Goal: Transaction & Acquisition: Book appointment/travel/reservation

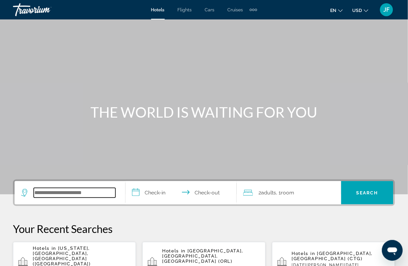
click at [82, 191] on input "Search widget" at bounding box center [75, 193] width 82 height 10
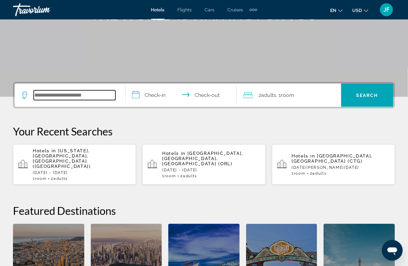
scroll to position [158, 0]
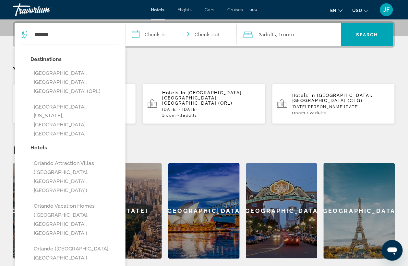
click at [159, 38] on input "**********" at bounding box center [181, 35] width 113 height 25
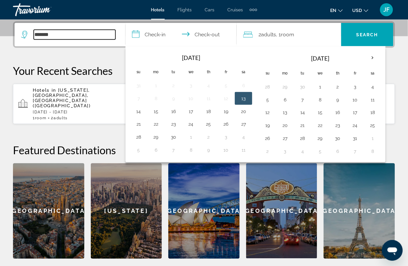
click at [51, 38] on input "*******" at bounding box center [75, 35] width 82 height 10
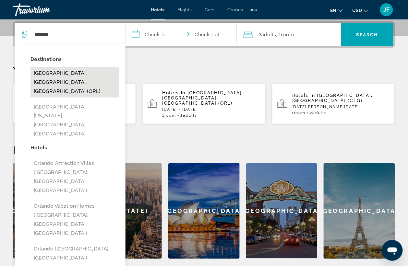
click at [53, 72] on button "[GEOGRAPHIC_DATA], [GEOGRAPHIC_DATA], [GEOGRAPHIC_DATA] (ORL)" at bounding box center [74, 82] width 88 height 30
type input "**********"
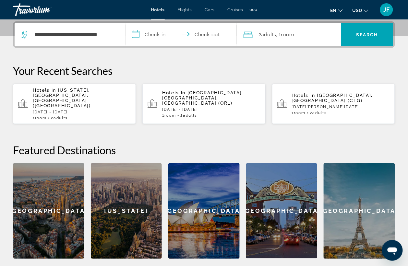
click at [143, 34] on input "**********" at bounding box center [181, 35] width 113 height 25
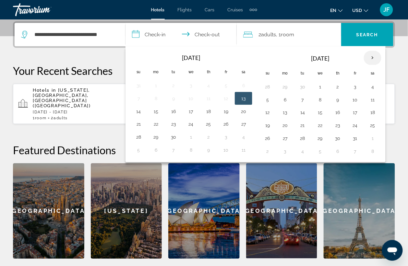
click at [373, 58] on th "Next month" at bounding box center [372, 58] width 17 height 14
click at [373, 55] on th "Next month" at bounding box center [372, 58] width 17 height 14
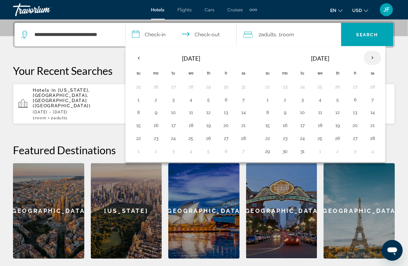
click at [373, 55] on th "Next month" at bounding box center [372, 58] width 17 height 14
click at [355, 98] on button "12" at bounding box center [355, 99] width 10 height 9
click at [270, 114] on button "14" at bounding box center [267, 112] width 10 height 9
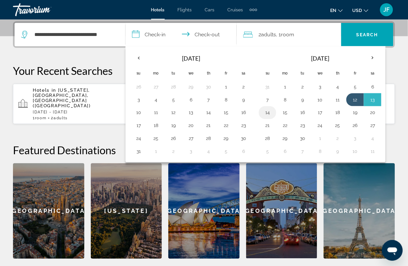
type input "**********"
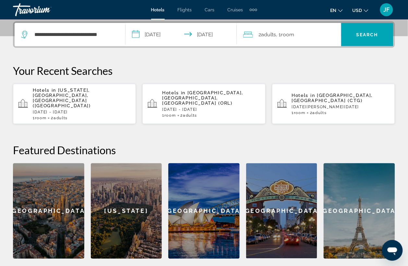
click at [294, 37] on span "Room" at bounding box center [287, 34] width 13 height 6
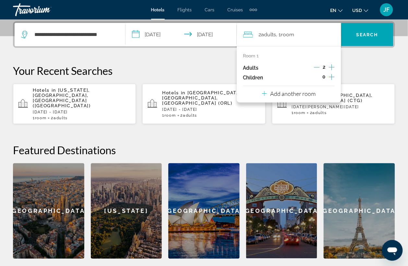
click at [332, 77] on icon "Increment children" at bounding box center [332, 77] width 6 height 8
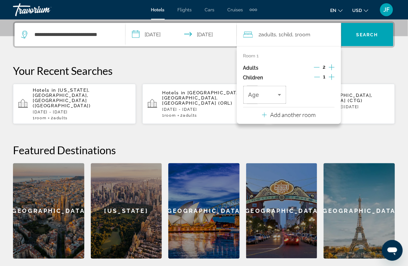
click at [332, 77] on icon "Increment children" at bounding box center [332, 77] width 6 height 8
click at [281, 94] on icon "Travelers: 2 adults, 2 children" at bounding box center [279, 95] width 8 height 8
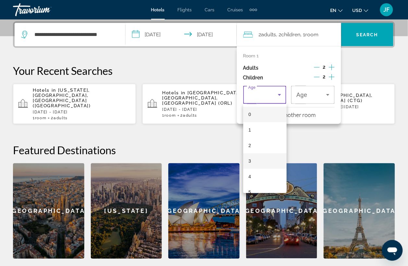
scroll to position [121, 0]
click at [254, 151] on mat-option "10" at bounding box center [264, 149] width 43 height 16
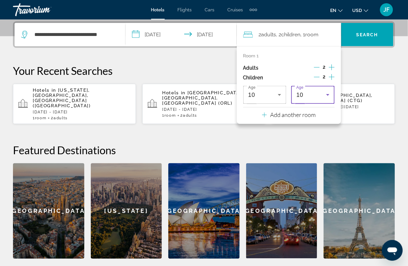
click at [306, 96] on div "10" at bounding box center [311, 95] width 30 height 8
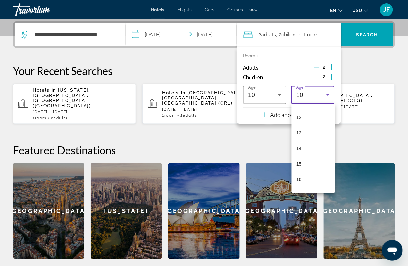
scroll to position [196, 0]
click at [305, 136] on mat-option "14" at bounding box center [312, 136] width 43 height 16
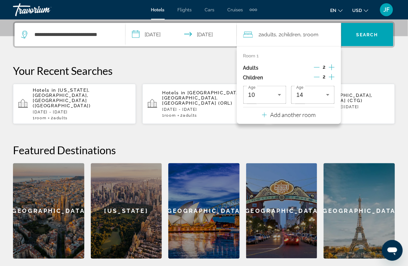
click at [333, 144] on h2 "Featured Destinations" at bounding box center [204, 150] width 382 height 13
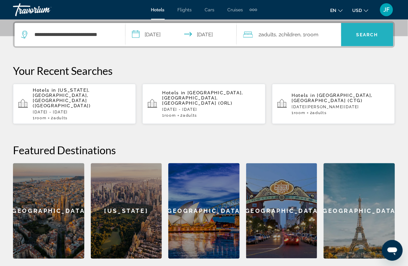
click at [372, 39] on span "Search widget" at bounding box center [367, 35] width 52 height 16
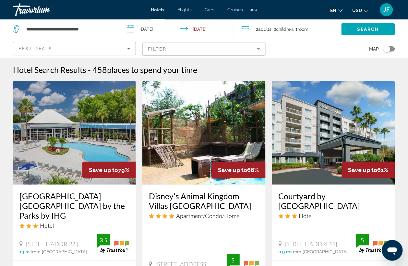
click at [189, 142] on img "Main content" at bounding box center [203, 133] width 123 height 104
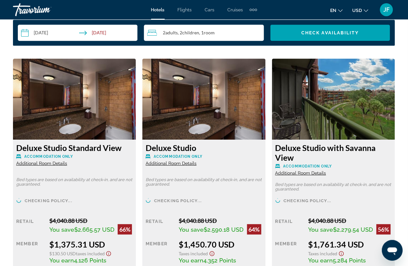
scroll to position [1012, 0]
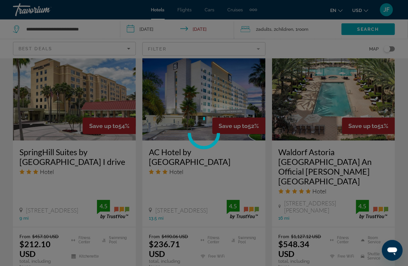
scroll to position [607, 0]
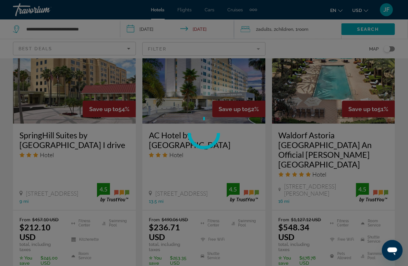
drag, startPoint x: 306, startPoint y: 135, endPoint x: 281, endPoint y: 124, distance: 27.6
click at [281, 125] on div at bounding box center [204, 133] width 408 height 266
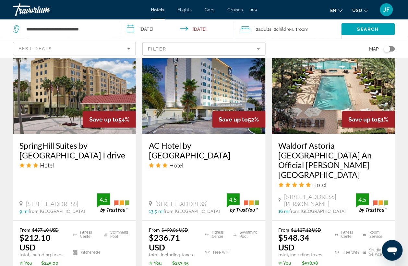
scroll to position [608, 0]
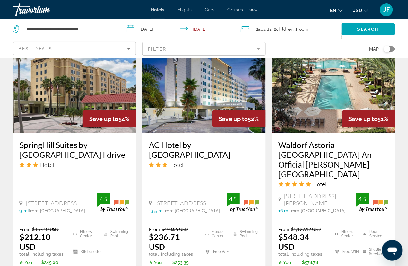
click at [307, 140] on h3 "Waldorf Astoria Orlando An Official Walt Disney World Hotel" at bounding box center [333, 159] width 110 height 39
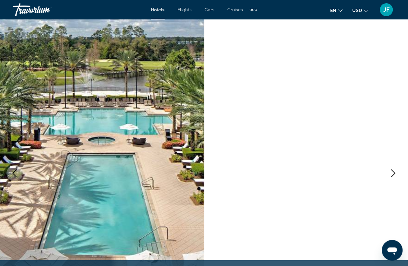
scroll to position [121, 0]
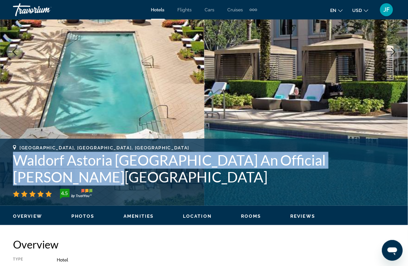
drag, startPoint x: 15, startPoint y: 176, endPoint x: 398, endPoint y: 175, distance: 382.6
click at [398, 175] on div "Orlando, FL, United States Waldorf Astoria Orlando An Official Walt Disney Worl…" at bounding box center [204, 172] width 408 height 54
copy h1 "Waldorf Astoria Orlando An Official Walt Disney World Hotel"
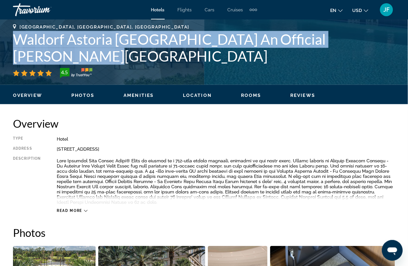
scroll to position [202, 0]
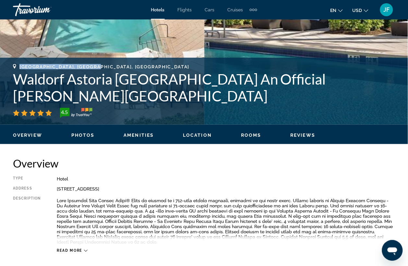
drag, startPoint x: 101, startPoint y: 80, endPoint x: 20, endPoint y: 81, distance: 80.7
click at [20, 69] on div "Orlando, FL, United States" at bounding box center [204, 66] width 382 height 5
copy span "Orlando, FL, United States"
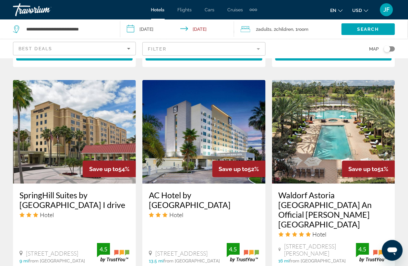
scroll to position [486, 0]
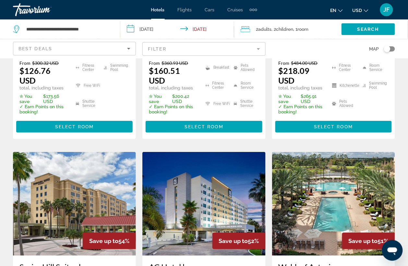
click at [151, 31] on input "**********" at bounding box center [178, 29] width 116 height 21
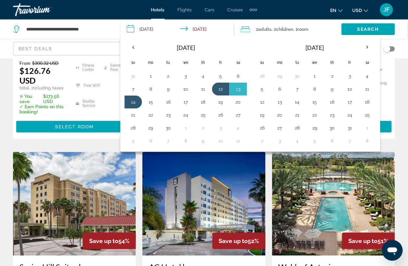
click at [403, 80] on div "Hotel Search Results - 458 places to spend your time Save up to 79% Holiday Inn…" at bounding box center [204, 155] width 408 height 1153
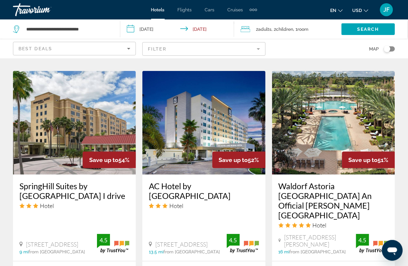
scroll to position [526, 0]
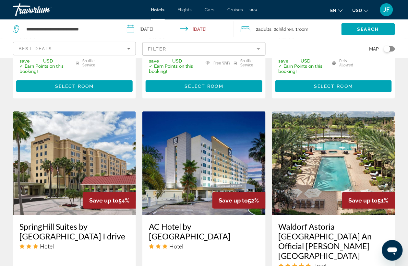
click at [326, 121] on img "Main content" at bounding box center [333, 163] width 123 height 104
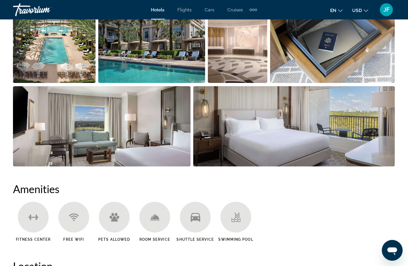
scroll to position [364, 0]
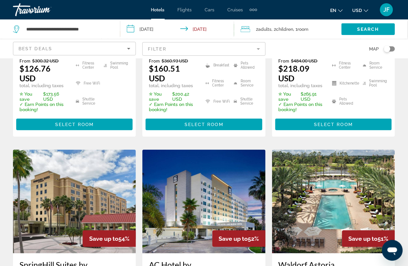
scroll to position [567, 0]
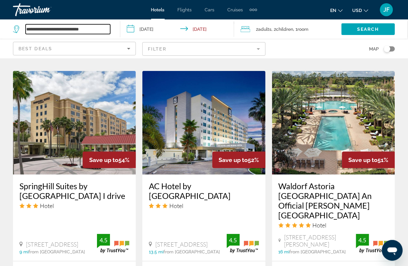
click at [65, 31] on input "**********" at bounding box center [68, 29] width 85 height 10
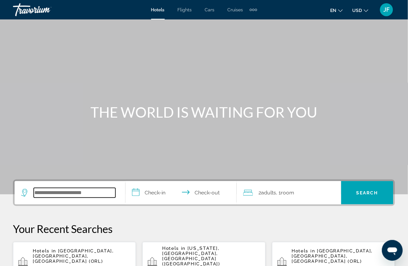
click at [89, 195] on input "Search widget" at bounding box center [75, 193] width 82 height 10
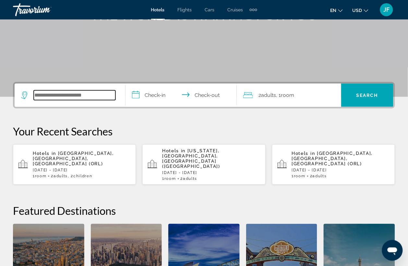
scroll to position [158, 0]
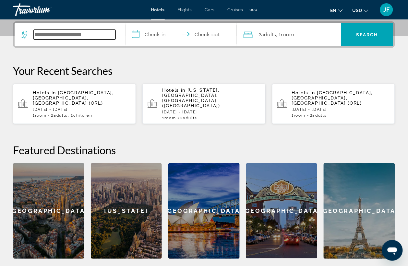
click at [62, 36] on input "Search widget" at bounding box center [75, 35] width 82 height 10
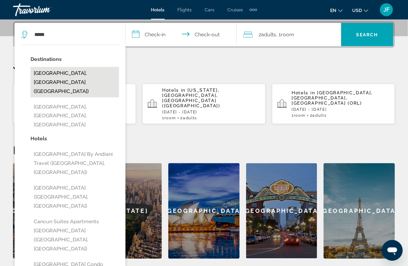
click at [71, 70] on button "[GEOGRAPHIC_DATA], [GEOGRAPHIC_DATA] ([GEOGRAPHIC_DATA])" at bounding box center [74, 82] width 88 height 30
type input "**********"
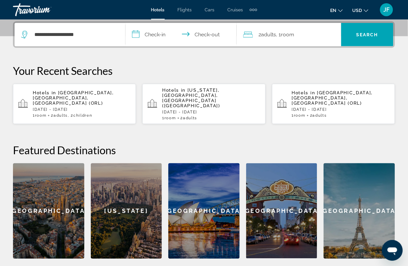
click at [156, 38] on input "**********" at bounding box center [181, 35] width 113 height 25
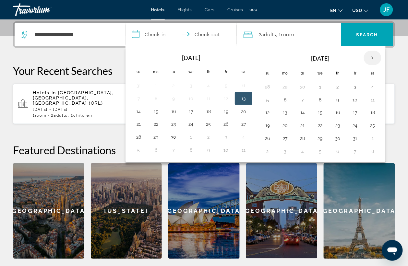
click at [374, 58] on th "Next month" at bounding box center [372, 58] width 17 height 14
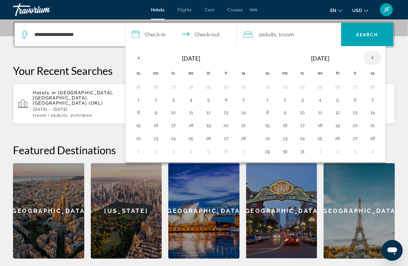
click at [378, 54] on th "Next month" at bounding box center [372, 58] width 17 height 14
click at [209, 127] on button "25" at bounding box center [208, 125] width 10 height 9
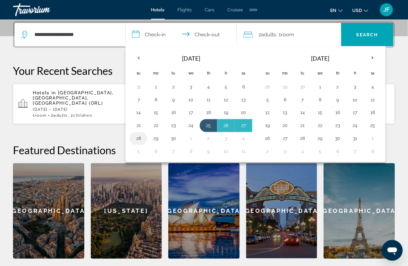
click at [137, 138] on button "28" at bounding box center [138, 138] width 10 height 9
type input "**********"
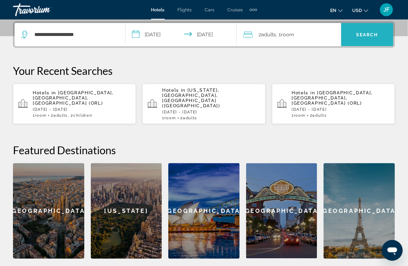
click at [360, 33] on span "Search" at bounding box center [367, 34] width 22 height 5
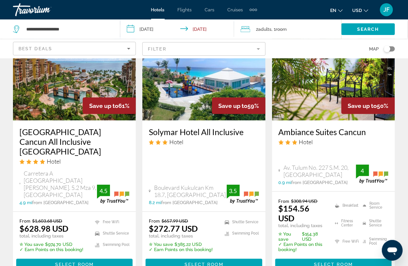
scroll to position [81, 0]
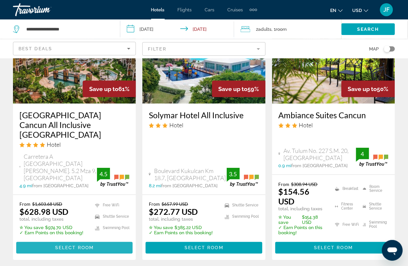
click at [68, 245] on span "Select Room" at bounding box center [74, 247] width 39 height 5
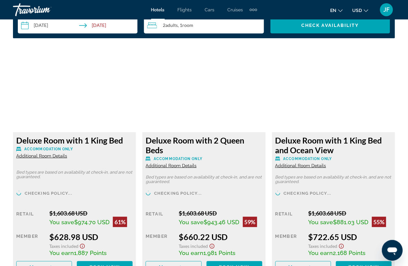
scroll to position [1012, 0]
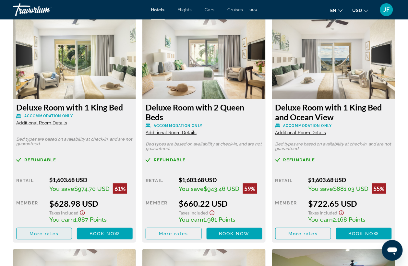
click at [40, 234] on span "More rates" at bounding box center [43, 233] width 29 height 5
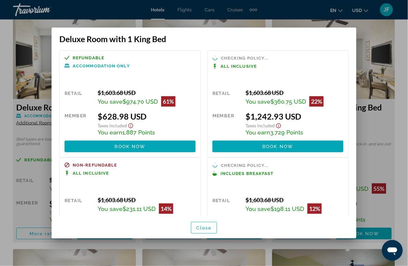
scroll to position [0, 0]
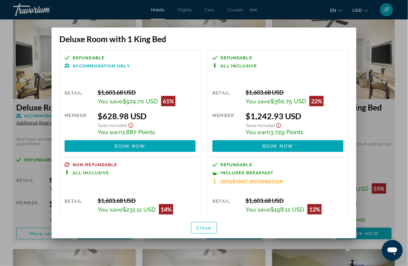
click at [369, 33] on div at bounding box center [204, 133] width 408 height 266
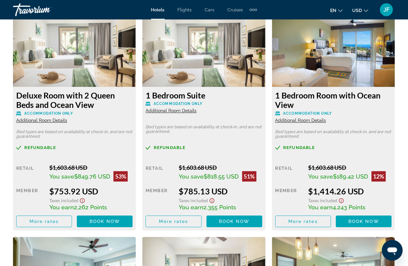
scroll to position [1215, 0]
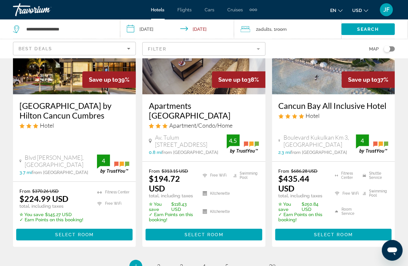
scroll to position [931, 0]
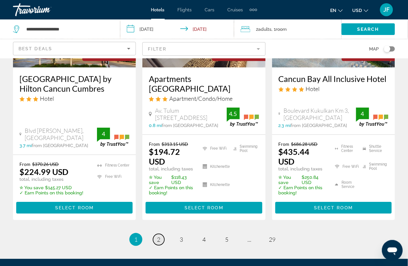
click at [161, 234] on link "page 2" at bounding box center [158, 239] width 11 height 11
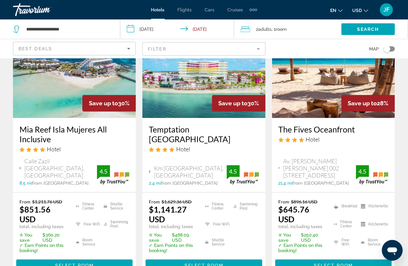
scroll to position [891, 0]
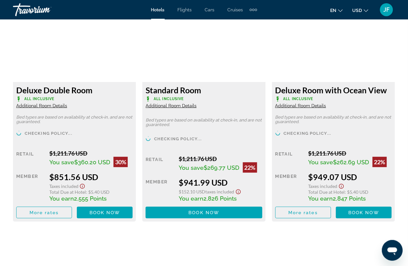
scroll to position [1014, 0]
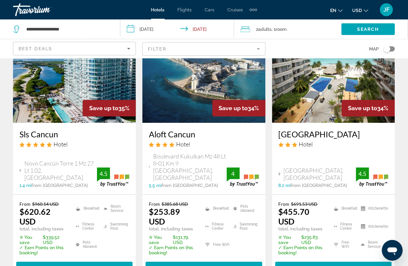
scroll to position [364, 0]
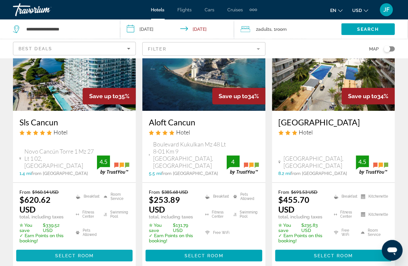
click at [75, 253] on span "Select Room" at bounding box center [74, 255] width 39 height 5
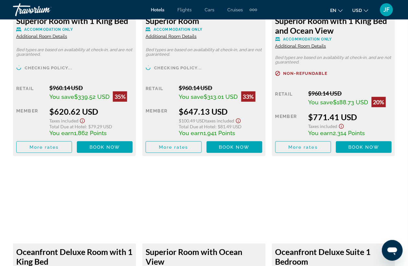
scroll to position [1012, 0]
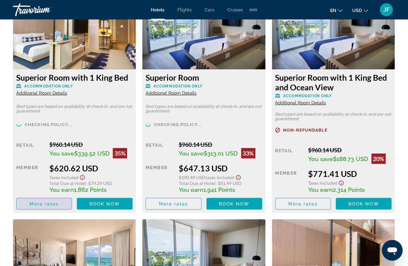
click at [51, 203] on span "More rates" at bounding box center [43, 203] width 29 height 5
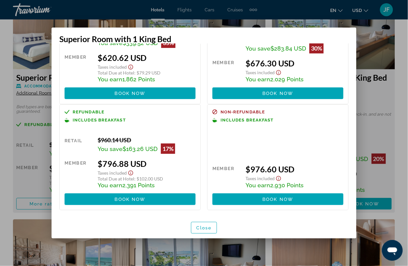
scroll to position [18, 0]
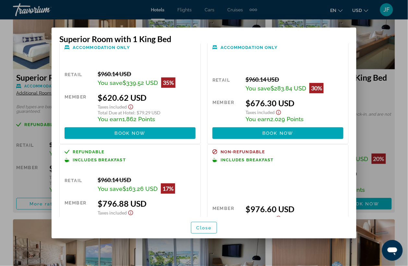
click at [376, 29] on div at bounding box center [204, 133] width 408 height 266
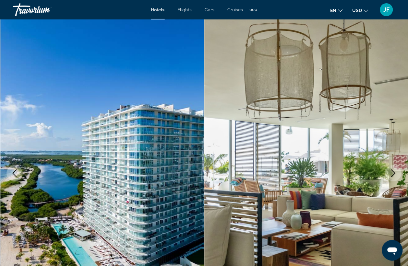
scroll to position [1012, 0]
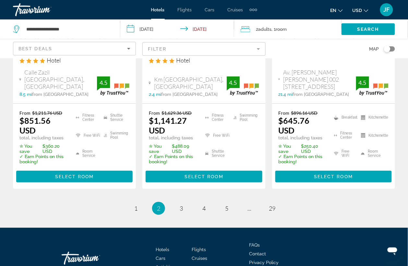
scroll to position [997, 0]
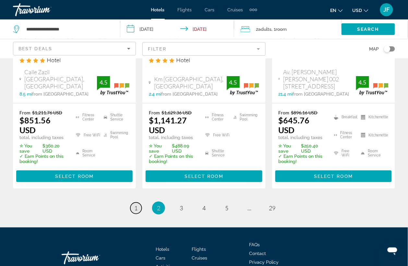
click at [139, 202] on link "page 1" at bounding box center [135, 207] width 11 height 11
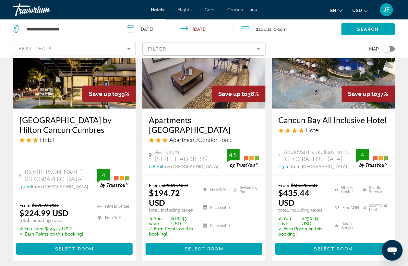
scroll to position [891, 0]
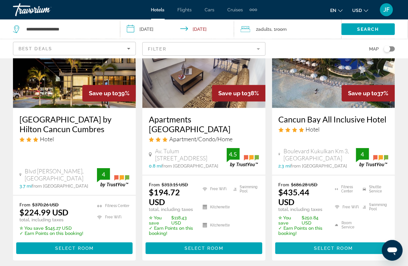
click at [315, 246] on span "Select Room" at bounding box center [333, 248] width 39 height 5
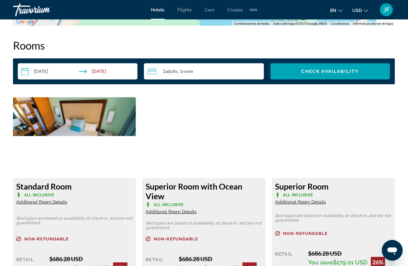
scroll to position [1093, 0]
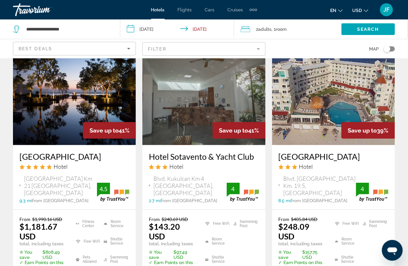
scroll to position [607, 0]
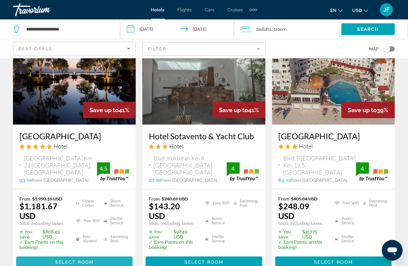
click at [61, 260] on span "Select Room" at bounding box center [74, 262] width 39 height 5
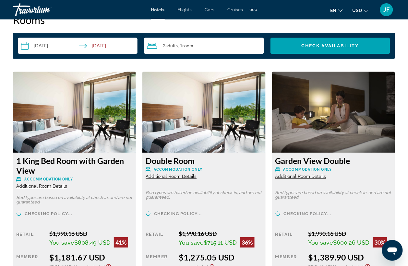
scroll to position [1012, 0]
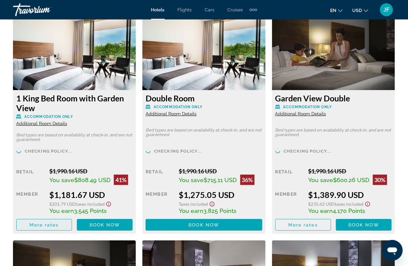
click at [58, 224] on span "More rates" at bounding box center [43, 224] width 29 height 5
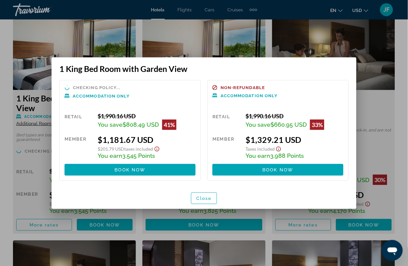
scroll to position [0, 0]
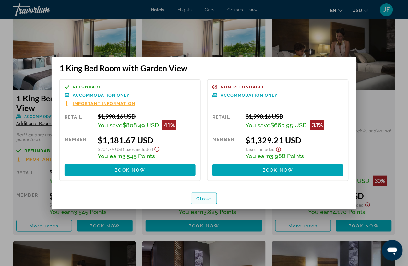
click at [202, 200] on span "Close" at bounding box center [204, 198] width 16 height 5
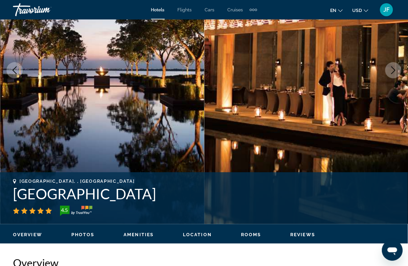
scroll to position [162, 0]
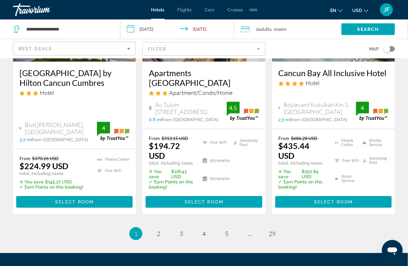
scroll to position [968, 0]
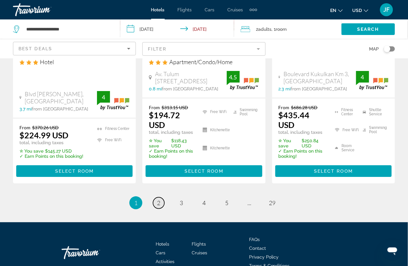
click at [161, 197] on link "page 2" at bounding box center [158, 202] width 11 height 11
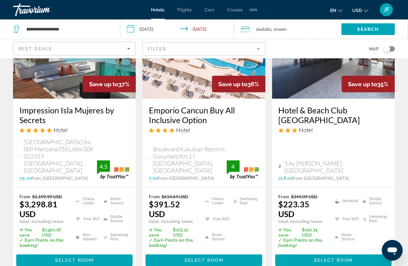
scroll to position [121, 0]
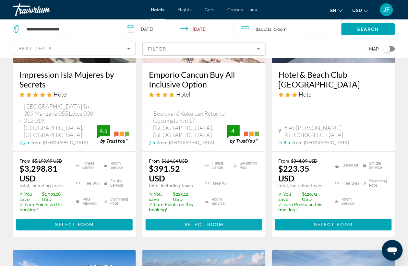
click at [176, 222] on span "Main content" at bounding box center [203, 225] width 116 height 16
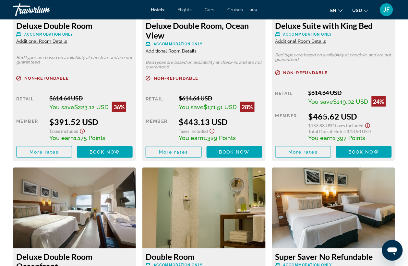
scroll to position [1012, 0]
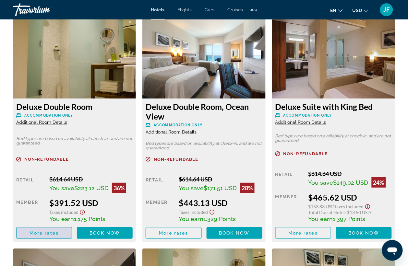
click at [57, 235] on span "More rates" at bounding box center [43, 232] width 29 height 5
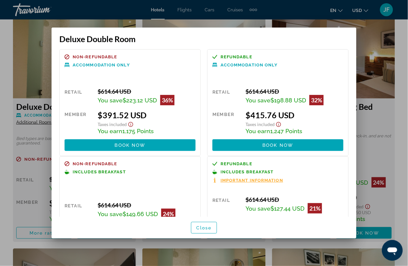
scroll to position [0, 0]
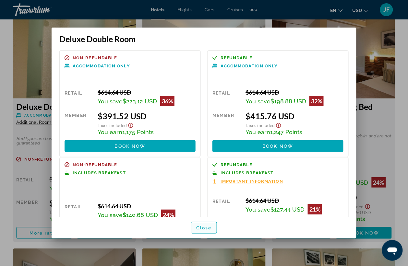
click at [214, 227] on span "button" at bounding box center [203, 228] width 25 height 16
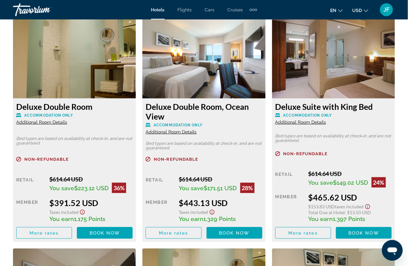
scroll to position [1012, 0]
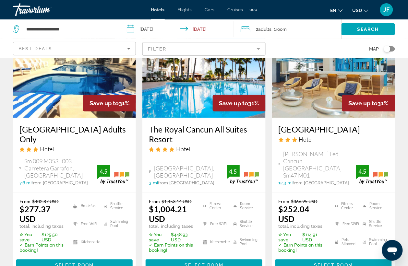
scroll to position [648, 0]
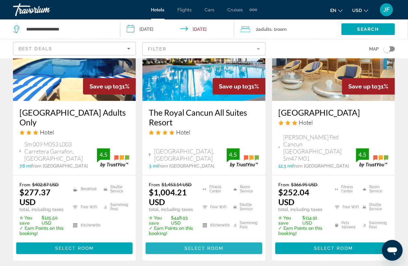
click at [187, 246] on span "Select Room" at bounding box center [203, 248] width 39 height 5
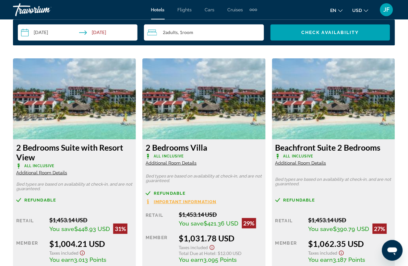
scroll to position [1053, 0]
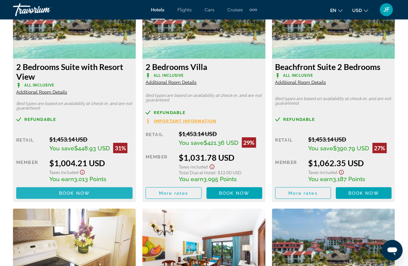
click at [71, 191] on span "Book now" at bounding box center [74, 193] width 31 height 5
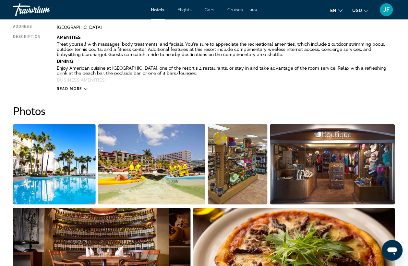
scroll to position [368, 0]
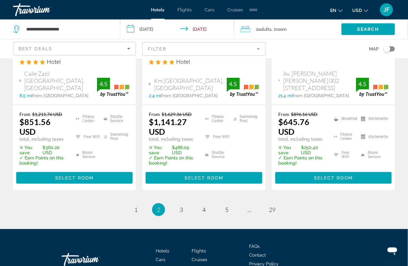
scroll to position [997, 0]
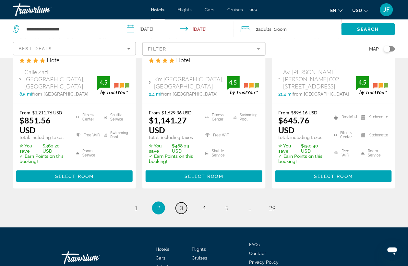
click at [179, 204] on span "3" at bounding box center [180, 207] width 3 height 7
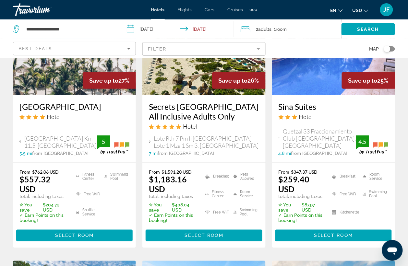
scroll to position [81, 0]
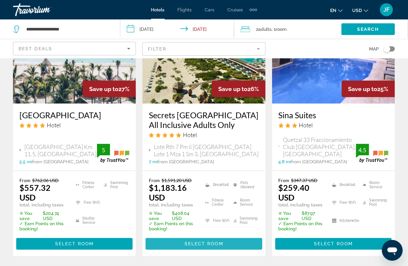
click at [201, 250] on span "Main content" at bounding box center [203, 244] width 116 height 16
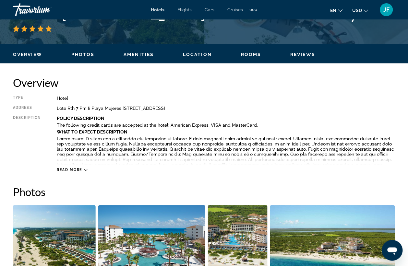
scroll to position [202, 0]
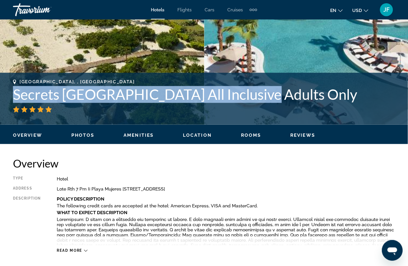
drag, startPoint x: 11, startPoint y: 83, endPoint x: 262, endPoint y: 83, distance: 251.1
click at [262, 83] on div "[GEOGRAPHIC_DATA], , [GEOGRAPHIC_DATA] Secrets Playa Mujeres Golf & Spa Resort …" at bounding box center [204, 98] width 408 height 39
copy h1 "Secrets [GEOGRAPHIC_DATA]"
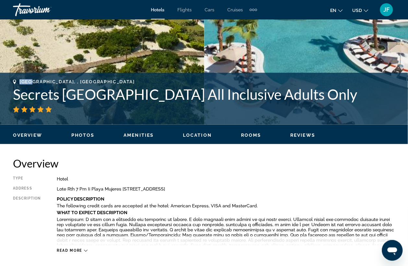
drag, startPoint x: 55, startPoint y: 67, endPoint x: 35, endPoint y: 70, distance: 20.6
click at [35, 73] on div "[GEOGRAPHIC_DATA], , [GEOGRAPHIC_DATA] Secrets Playa Mujeres Golf & Spa Resort …" at bounding box center [204, 99] width 408 height 52
drag, startPoint x: 79, startPoint y: 68, endPoint x: 23, endPoint y: 71, distance: 56.4
click at [23, 79] on div "[GEOGRAPHIC_DATA], , [GEOGRAPHIC_DATA]" at bounding box center [204, 81] width 382 height 5
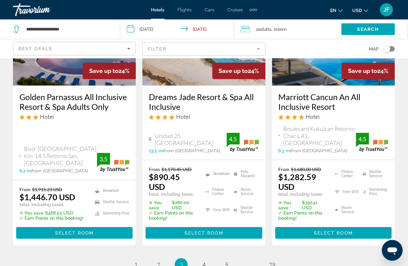
scroll to position [931, 0]
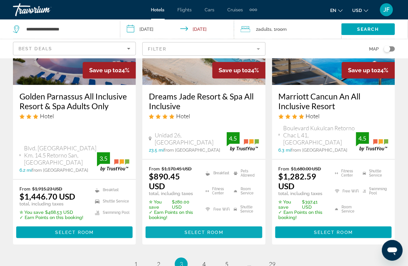
click at [191, 230] on span "Select Room" at bounding box center [203, 232] width 39 height 5
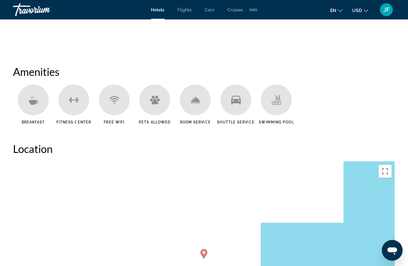
scroll to position [607, 0]
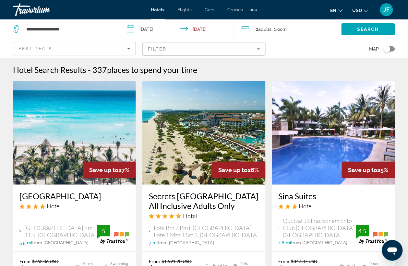
click at [185, 156] on img "Main content" at bounding box center [203, 133] width 123 height 104
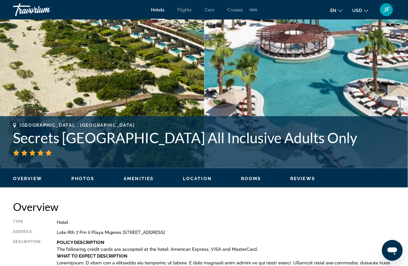
scroll to position [162, 0]
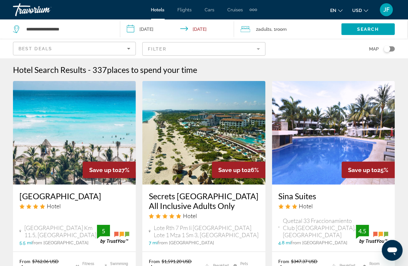
click at [152, 31] on input "**********" at bounding box center [178, 29] width 116 height 21
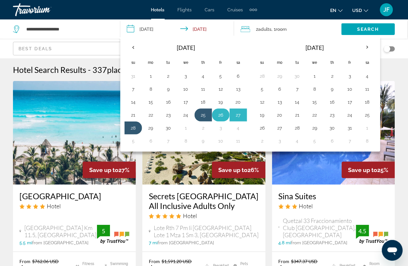
click at [222, 117] on button "26" at bounding box center [220, 114] width 10 height 9
click at [135, 128] on button "28" at bounding box center [133, 127] width 10 height 9
type input "**********"
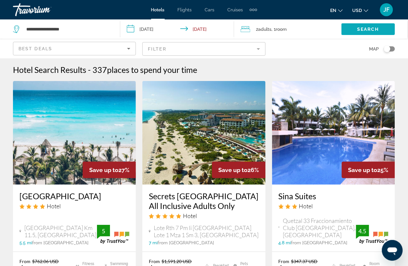
click at [365, 29] on span "Search" at bounding box center [368, 29] width 22 height 5
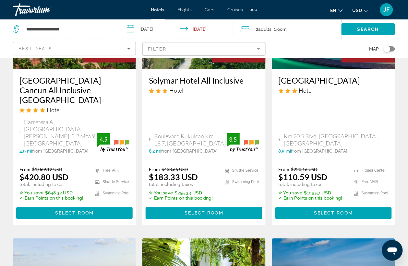
scroll to position [121, 0]
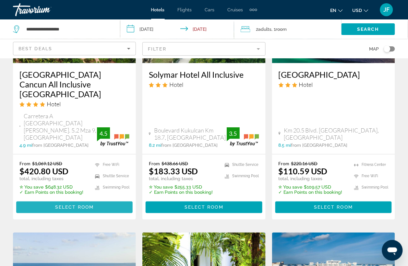
click at [58, 205] on span "Select Room" at bounding box center [74, 207] width 39 height 5
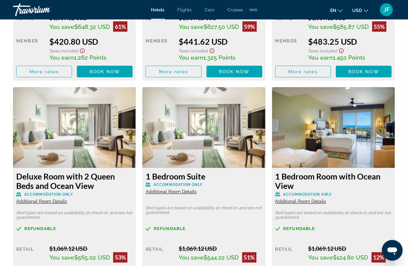
scroll to position [1013, 0]
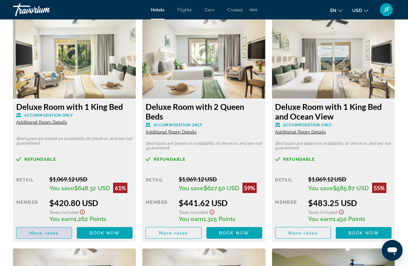
click at [50, 236] on span "Main content" at bounding box center [44, 233] width 55 height 16
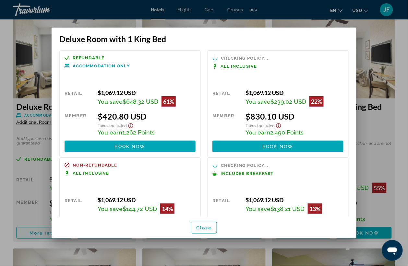
scroll to position [0, 0]
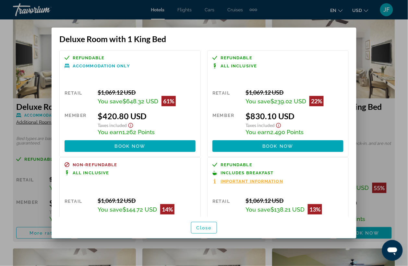
click at [389, 41] on div at bounding box center [204, 133] width 408 height 266
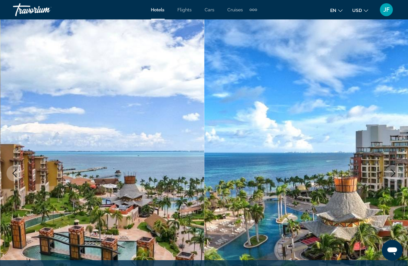
scroll to position [1013, 0]
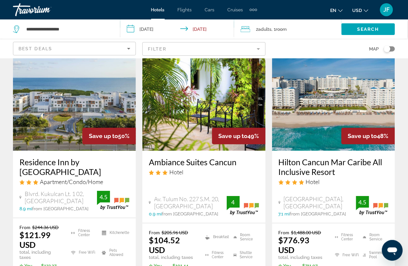
scroll to position [324, 0]
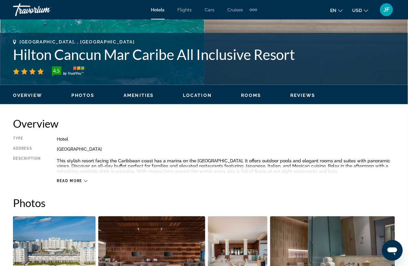
scroll to position [202, 0]
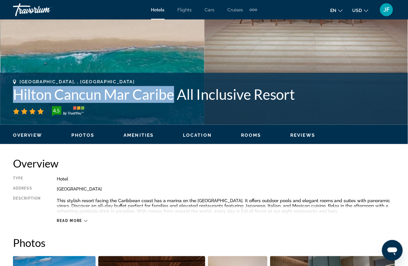
drag, startPoint x: 15, startPoint y: 96, endPoint x: 174, endPoint y: 98, distance: 159.1
click at [174, 98] on h1 "Hilton Cancun Mar Caribe All Inclusive Resort" at bounding box center [204, 94] width 382 height 17
copy h1 "Hilton Cancun Mar Caribe"
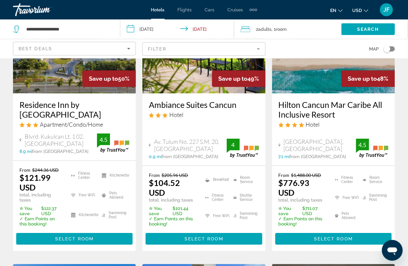
scroll to position [324, 0]
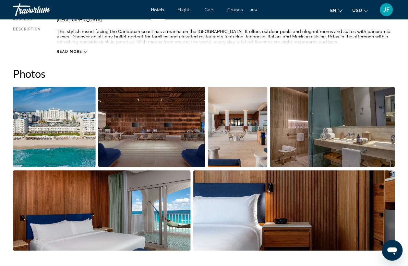
scroll to position [202, 0]
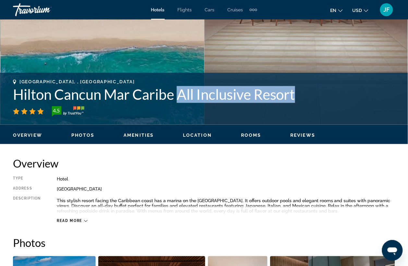
drag, startPoint x: 184, startPoint y: 93, endPoint x: 328, endPoint y: 91, distance: 144.5
click at [329, 92] on h1 "Hilton Cancun Mar Caribe All Inclusive Resort" at bounding box center [204, 94] width 382 height 17
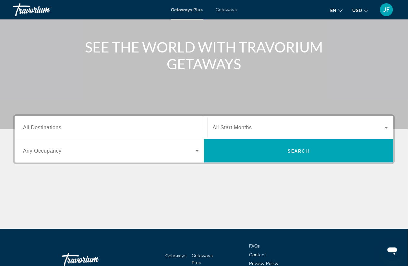
scroll to position [81, 0]
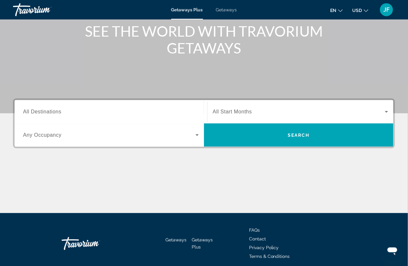
click at [77, 112] on input "Destination All Destinations" at bounding box center [111, 112] width 176 height 8
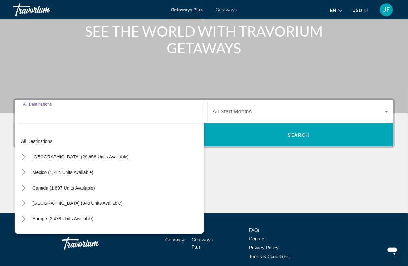
scroll to position [108, 0]
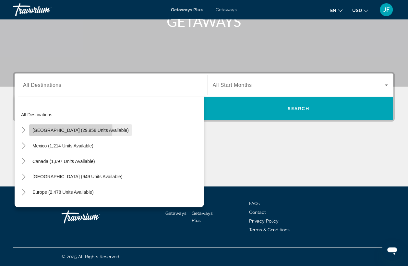
click at [64, 129] on span "[GEOGRAPHIC_DATA] (29,958 units available)" at bounding box center [80, 130] width 96 height 5
type input "**********"
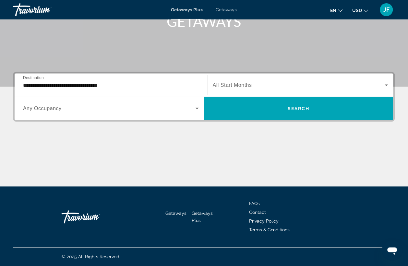
click at [227, 86] on span "All Start Months" at bounding box center [232, 85] width 39 height 6
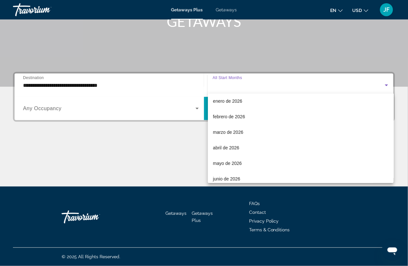
scroll to position [121, 0]
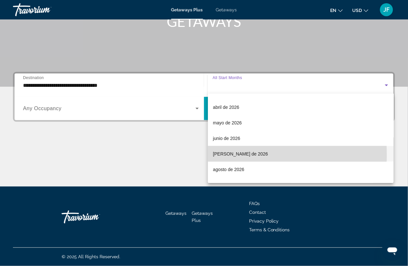
click at [228, 155] on span "[PERSON_NAME] de 2026" at bounding box center [240, 154] width 55 height 8
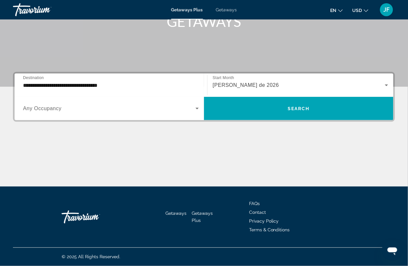
click at [69, 114] on div "Search widget" at bounding box center [111, 108] width 176 height 18
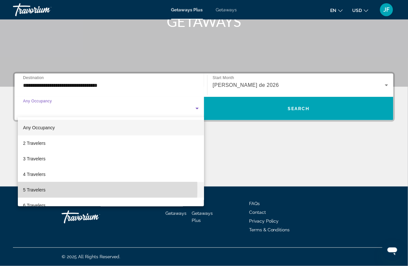
click at [36, 189] on span "5 Travelers" at bounding box center [34, 190] width 22 height 8
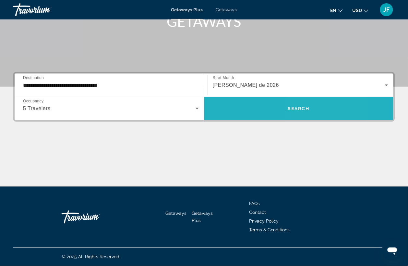
click at [326, 106] on span "Search widget" at bounding box center [298, 109] width 189 height 16
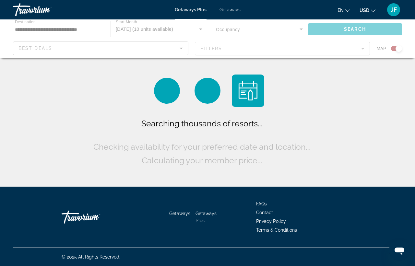
click at [115, 51] on div "Main content" at bounding box center [207, 38] width 415 height 39
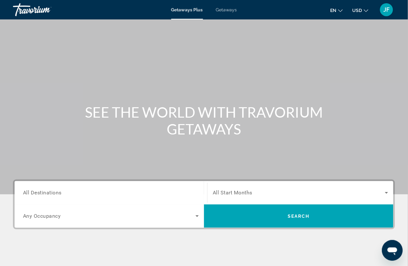
click at [62, 193] on input "Destination All Destinations" at bounding box center [111, 193] width 176 height 8
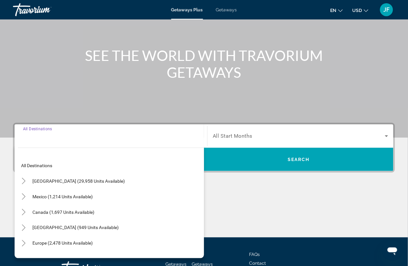
scroll to position [108, 0]
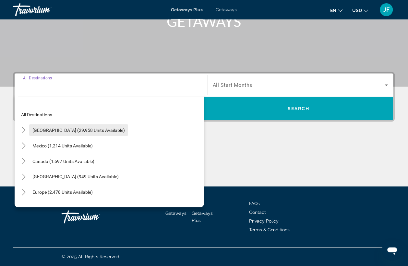
click at [43, 133] on span "Search widget" at bounding box center [78, 130] width 99 height 16
type input "**********"
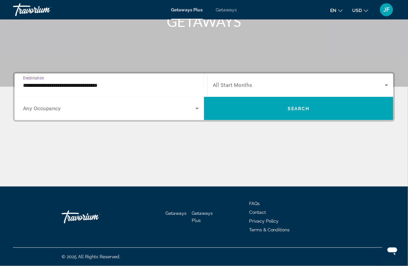
click at [234, 84] on span "All Start Months" at bounding box center [233, 85] width 40 height 6
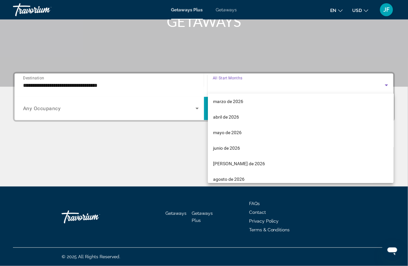
scroll to position [121, 0]
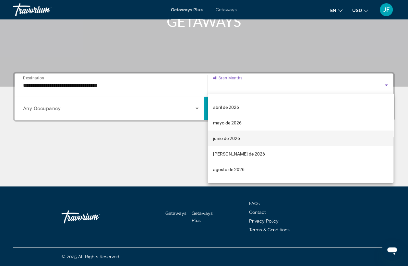
click at [235, 139] on span "junio de 2026" at bounding box center [226, 138] width 27 height 8
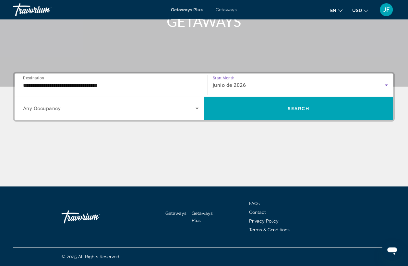
click at [52, 113] on div "Search widget" at bounding box center [111, 108] width 176 height 18
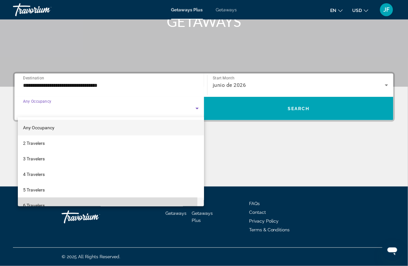
click at [29, 202] on span "6 Travelers" at bounding box center [34, 206] width 22 height 8
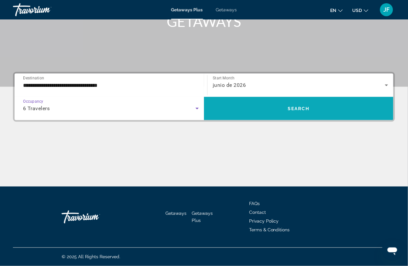
click at [248, 115] on span "Search widget" at bounding box center [298, 109] width 189 height 16
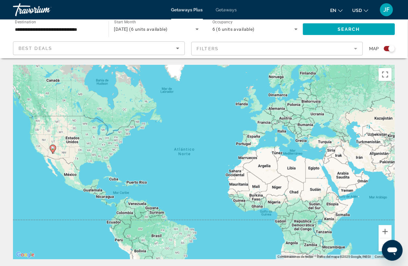
click at [228, 7] on span "Getaways" at bounding box center [226, 9] width 21 height 5
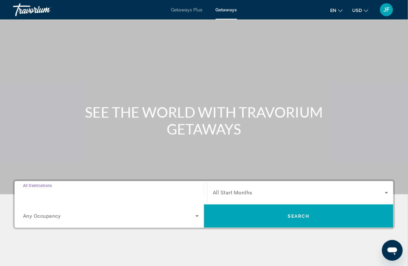
click at [54, 189] on input "Destination All Destinations" at bounding box center [111, 193] width 176 height 8
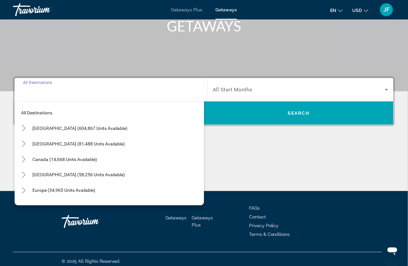
scroll to position [108, 0]
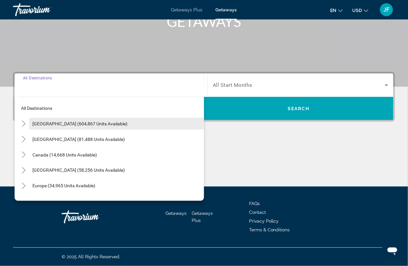
click at [48, 123] on span "United States (604,867 units available)" at bounding box center [79, 123] width 95 height 5
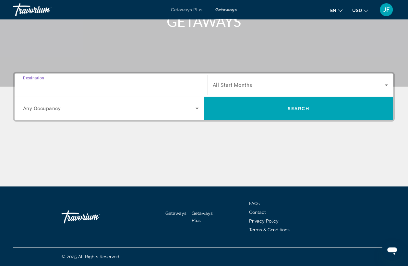
type input "**********"
click at [230, 86] on span "All Start Months" at bounding box center [233, 85] width 40 height 6
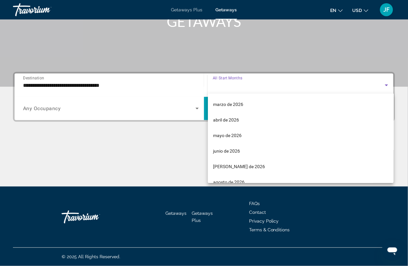
scroll to position [121, 0]
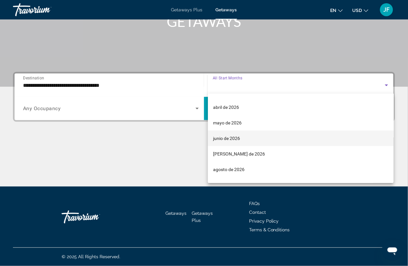
click at [229, 135] on span "junio de 2026" at bounding box center [226, 138] width 27 height 8
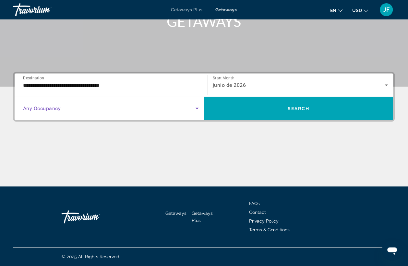
click at [79, 109] on span "Search widget" at bounding box center [109, 109] width 172 height 8
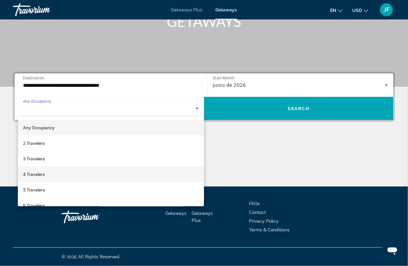
scroll to position [40, 0]
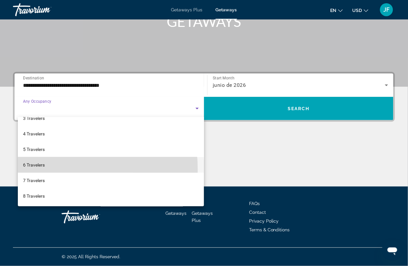
click at [41, 169] on mat-option "6 Travelers" at bounding box center [111, 165] width 186 height 16
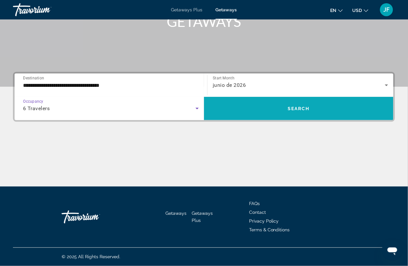
click at [302, 106] on span "Search" at bounding box center [298, 108] width 22 height 5
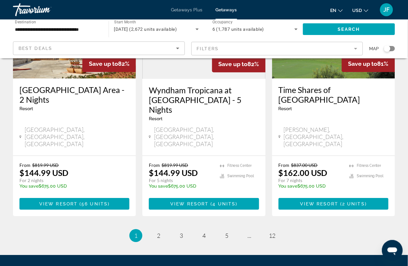
scroll to position [851, 0]
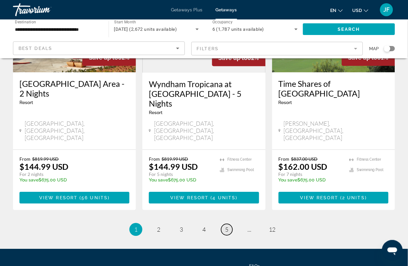
click at [230, 224] on link "page 5" at bounding box center [226, 229] width 11 height 11
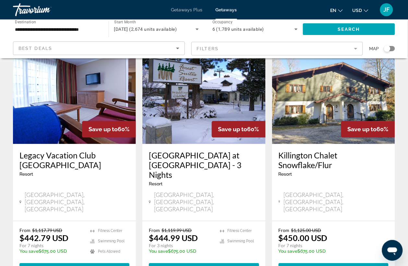
scroll to position [769, 0]
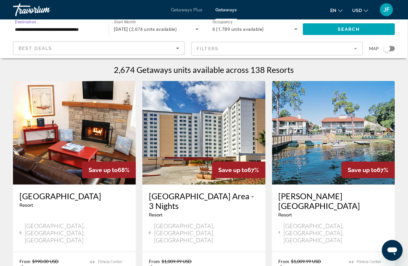
click at [51, 29] on input "**********" at bounding box center [57, 30] width 85 height 8
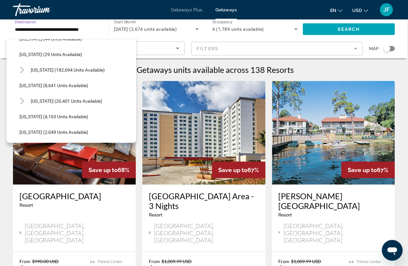
scroll to position [121, 0]
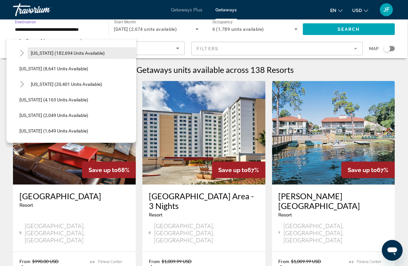
click at [64, 59] on span "Search widget" at bounding box center [82, 53] width 109 height 16
type input "**********"
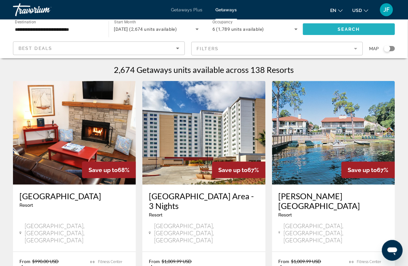
click at [323, 33] on span "Search widget" at bounding box center [349, 29] width 92 height 16
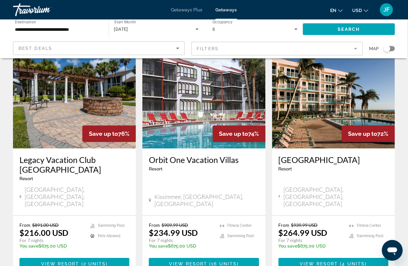
scroll to position [283, 0]
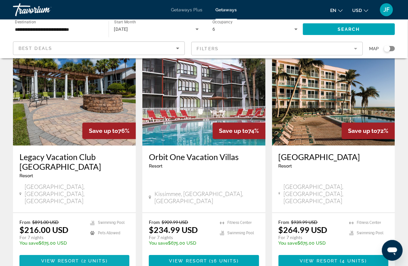
click at [66, 258] on span "View Resort" at bounding box center [60, 260] width 38 height 5
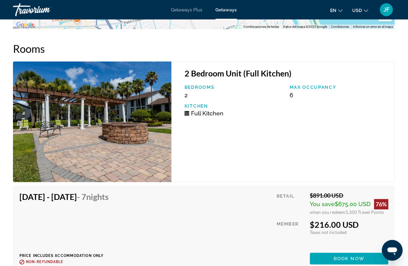
scroll to position [1296, 0]
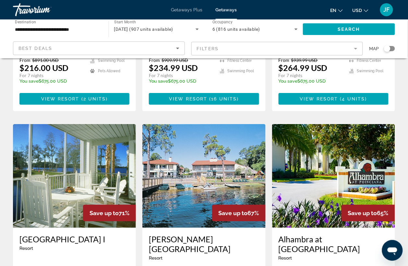
scroll to position [486, 0]
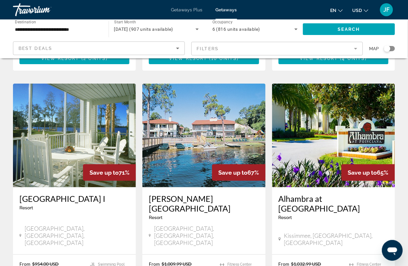
click at [48, 30] on input "**********" at bounding box center [57, 30] width 85 height 8
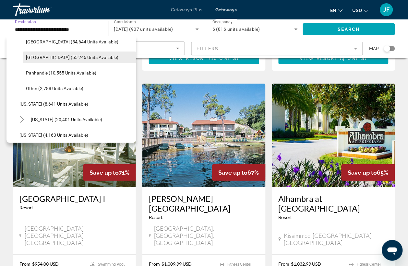
scroll to position [166, 0]
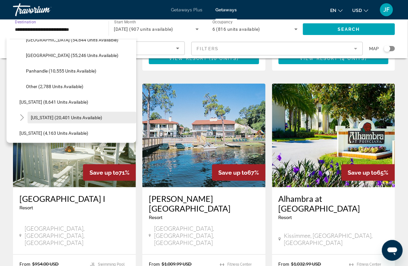
click at [50, 114] on span "Search widget" at bounding box center [82, 118] width 109 height 16
type input "**********"
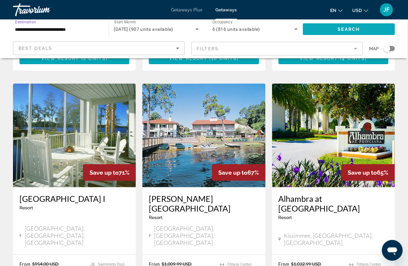
click at [318, 27] on span "Search widget" at bounding box center [349, 29] width 92 height 16
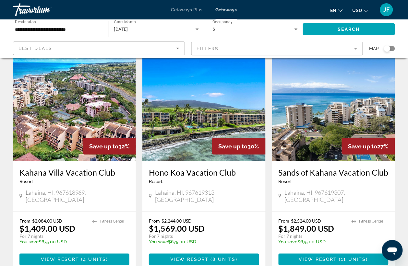
scroll to position [40, 0]
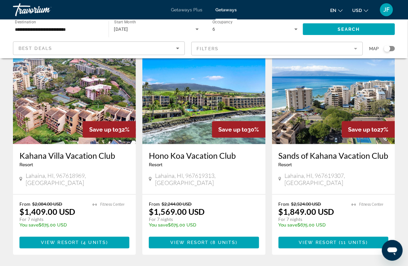
click at [193, 133] on img "Main content" at bounding box center [203, 92] width 123 height 104
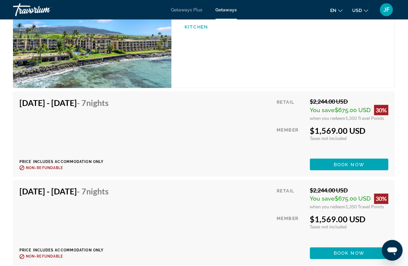
scroll to position [1174, 0]
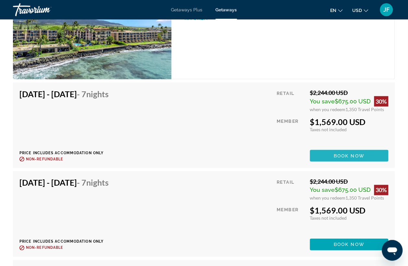
click at [339, 155] on span "Book now" at bounding box center [349, 155] width 31 height 5
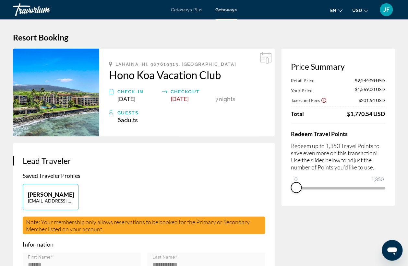
drag, startPoint x: 378, startPoint y: 194, endPoint x: 282, endPoint y: 197, distance: 96.6
click at [282, 197] on div "Price Summary Retail Price $2,244.00 USD Your Price $1,569.00 USD Taxes and Fee…" at bounding box center [337, 127] width 113 height 157
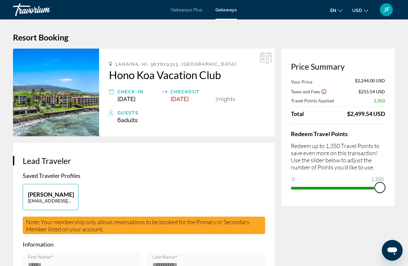
drag, startPoint x: 295, startPoint y: 180, endPoint x: 406, endPoint y: 182, distance: 110.8
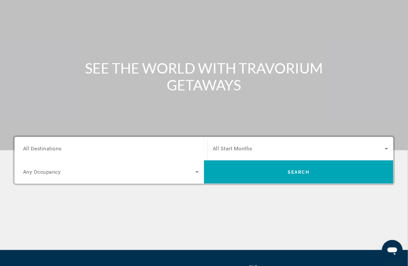
scroll to position [108, 0]
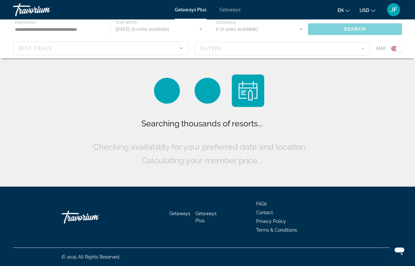
click at [316, 126] on div "Searching thousands of resorts... Checking availability for your preferred date…" at bounding box center [207, 142] width 231 height 51
